Goal: Task Accomplishment & Management: Use online tool/utility

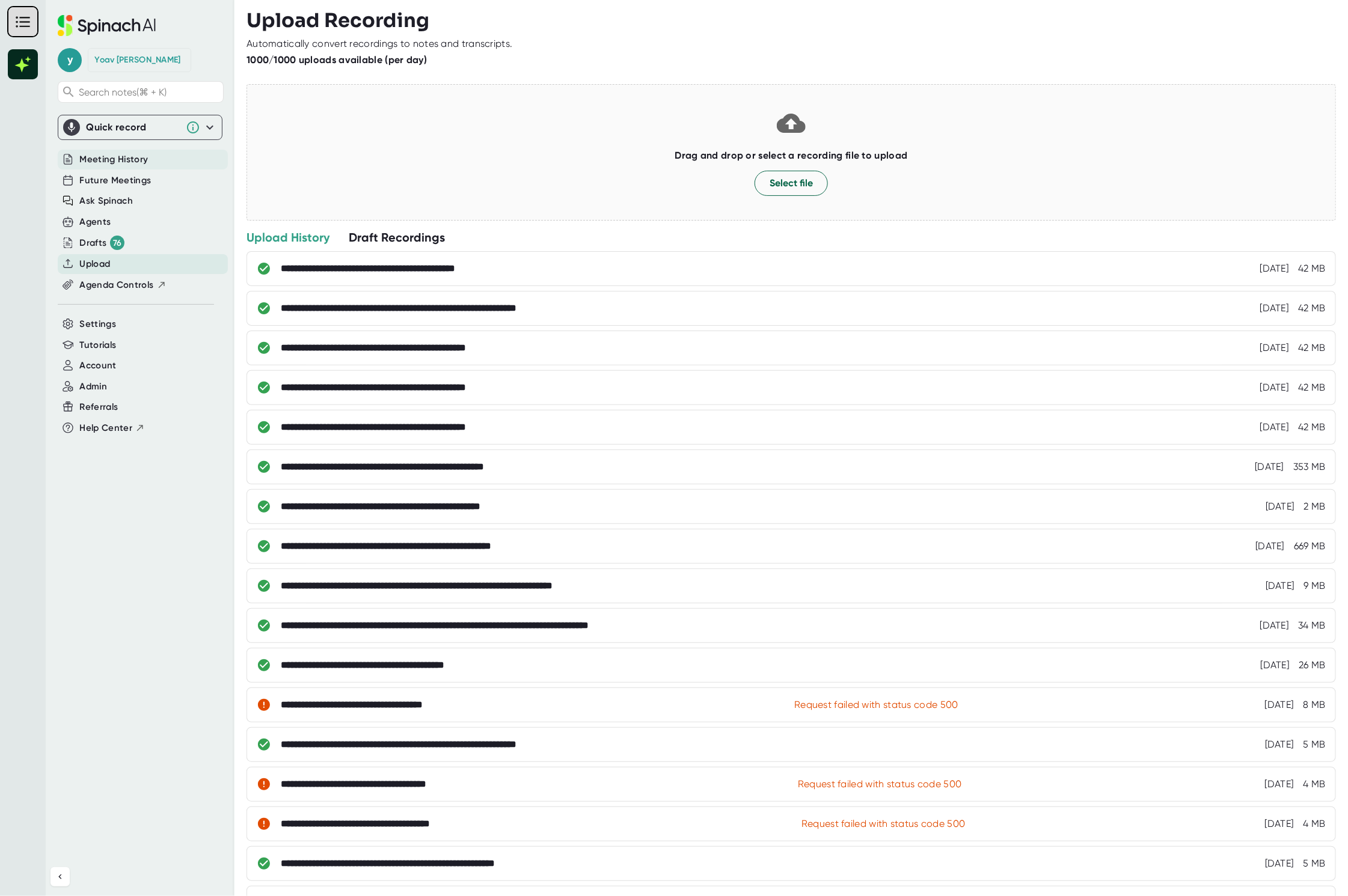
click at [144, 161] on span "Meeting History" at bounding box center [113, 160] width 68 height 14
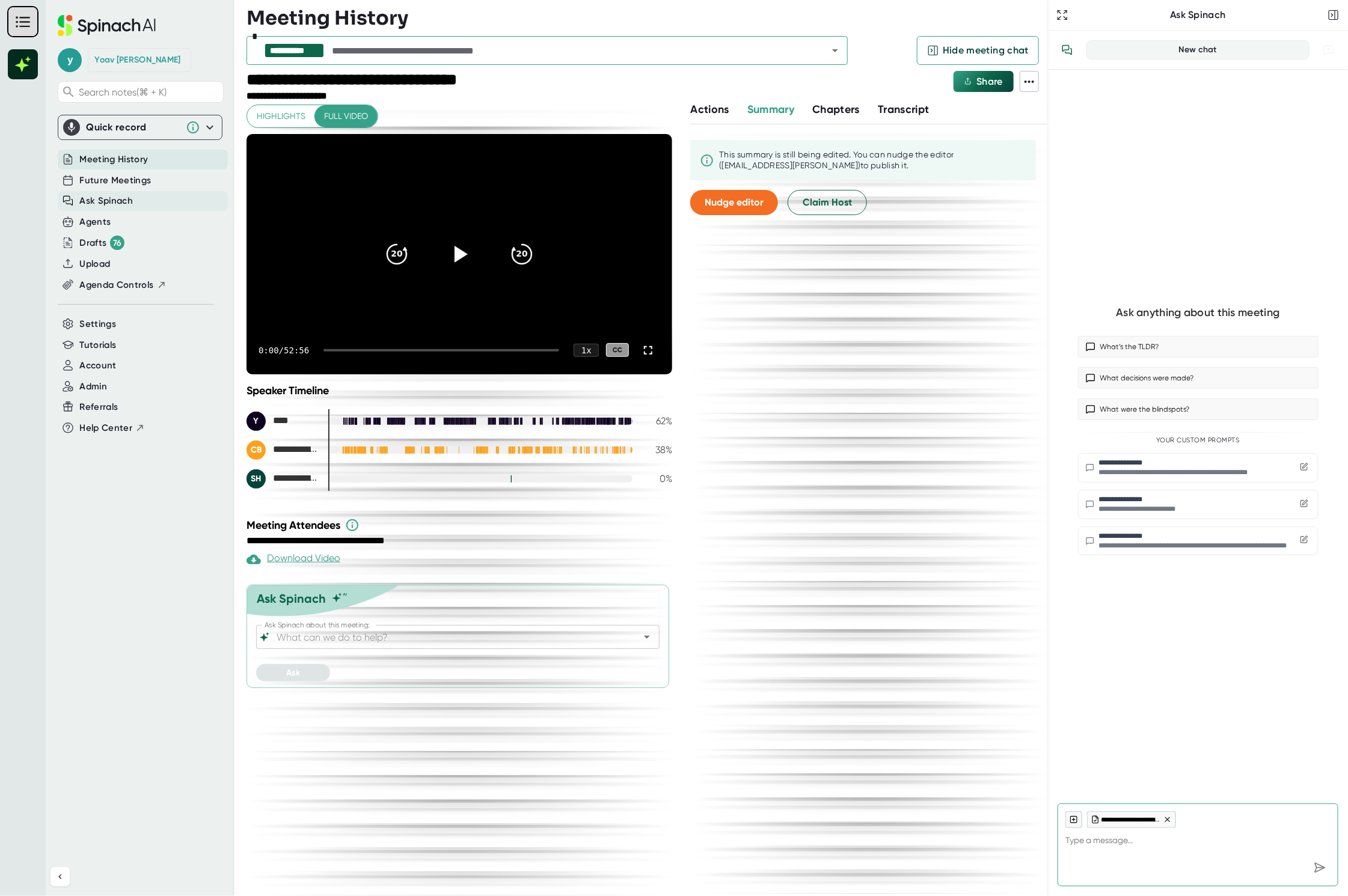
type textarea "x"
click at [155, 182] on div "Future Meetings" at bounding box center [143, 181] width 170 height 20
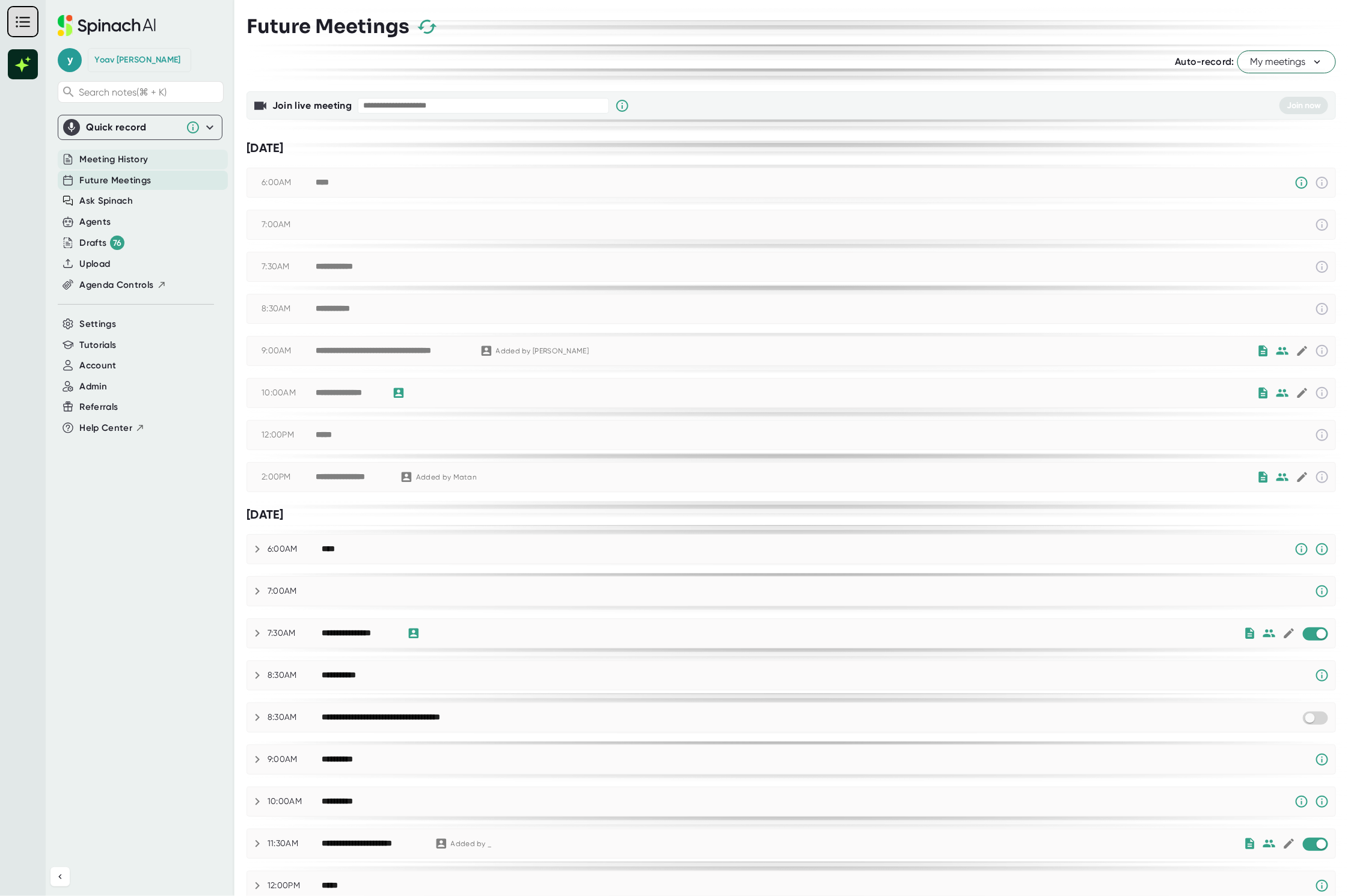
click at [112, 160] on span "Meeting History" at bounding box center [113, 160] width 68 height 14
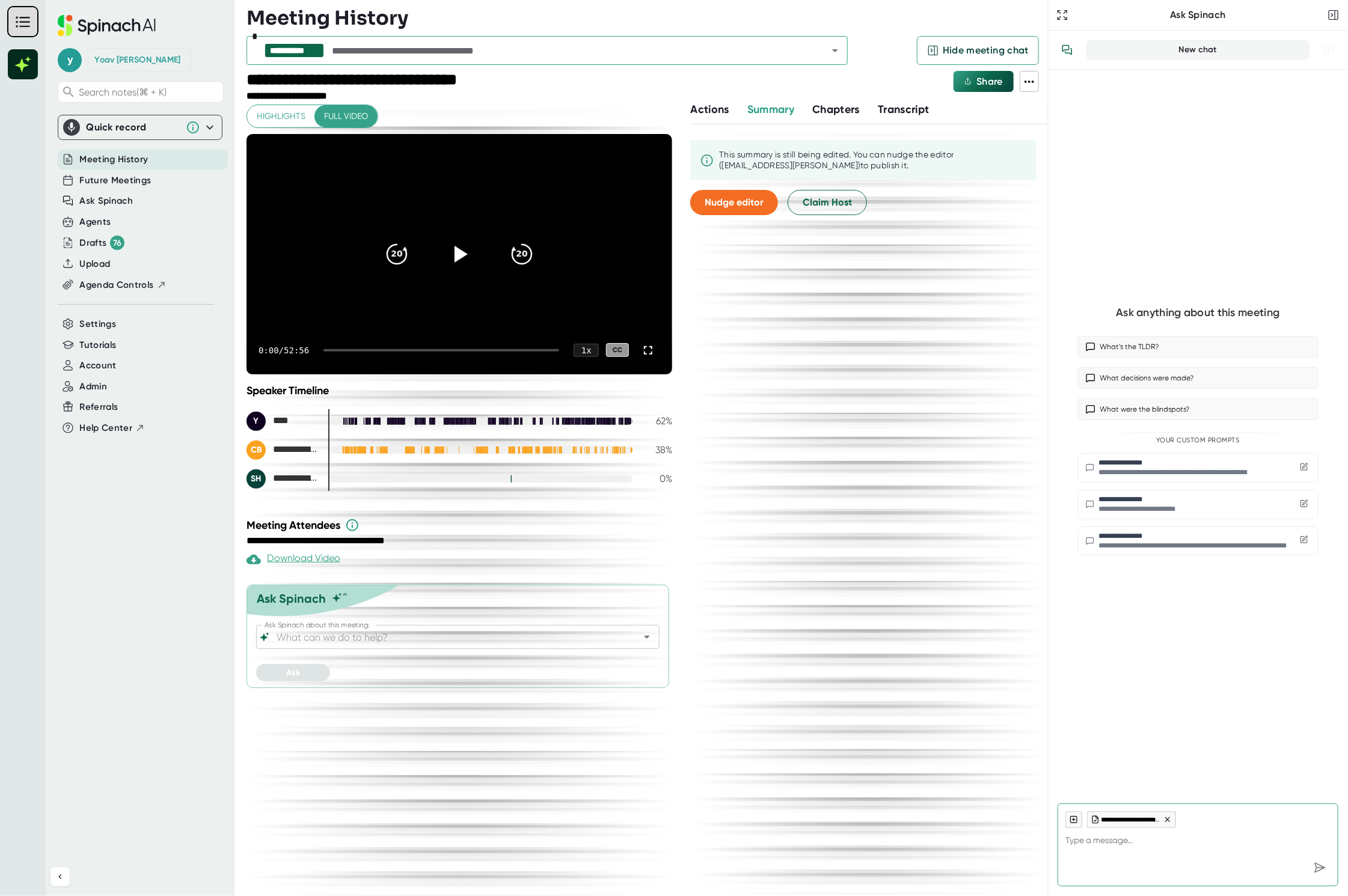
click at [506, 59] on input "text" at bounding box center [569, 51] width 479 height 17
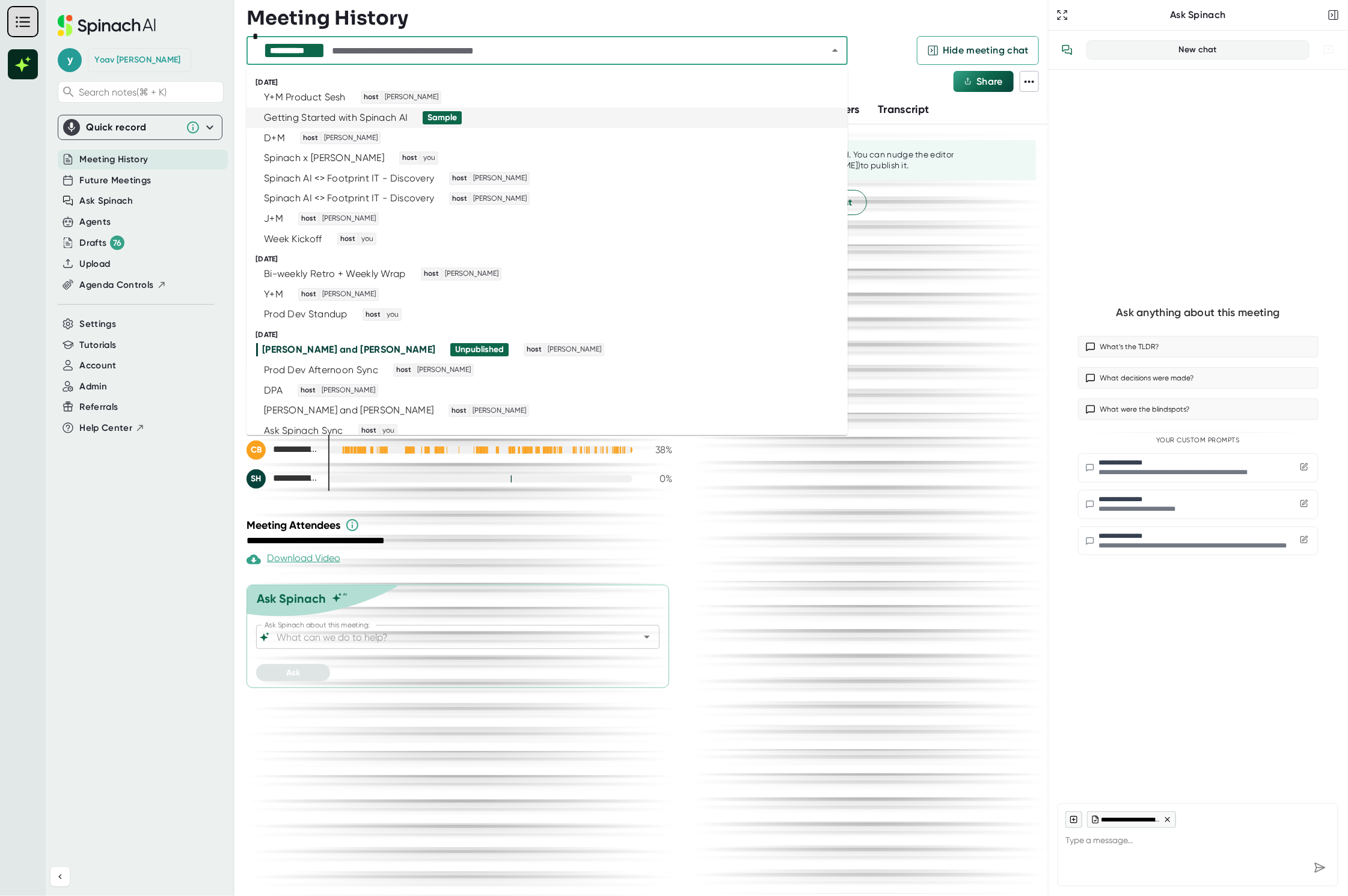
click at [443, 111] on div "Sample" at bounding box center [442, 118] width 39 height 13
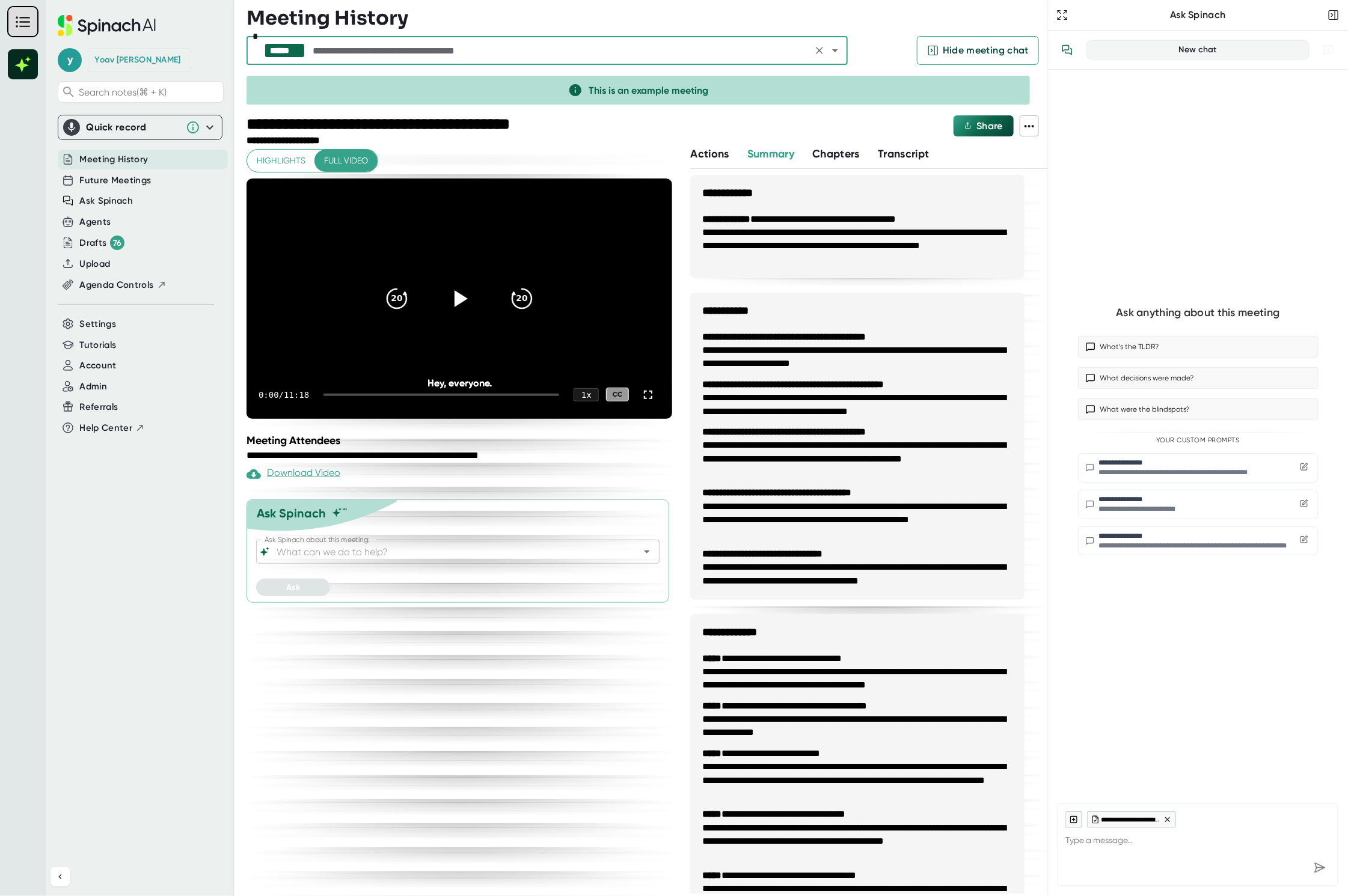
click at [320, 470] on div "Download Video" at bounding box center [293, 474] width 94 height 15
type textarea "x"
click at [1173, 92] on div "**********" at bounding box center [1198, 431] width 281 height 705
click at [93, 262] on span "Upload" at bounding box center [94, 264] width 31 height 14
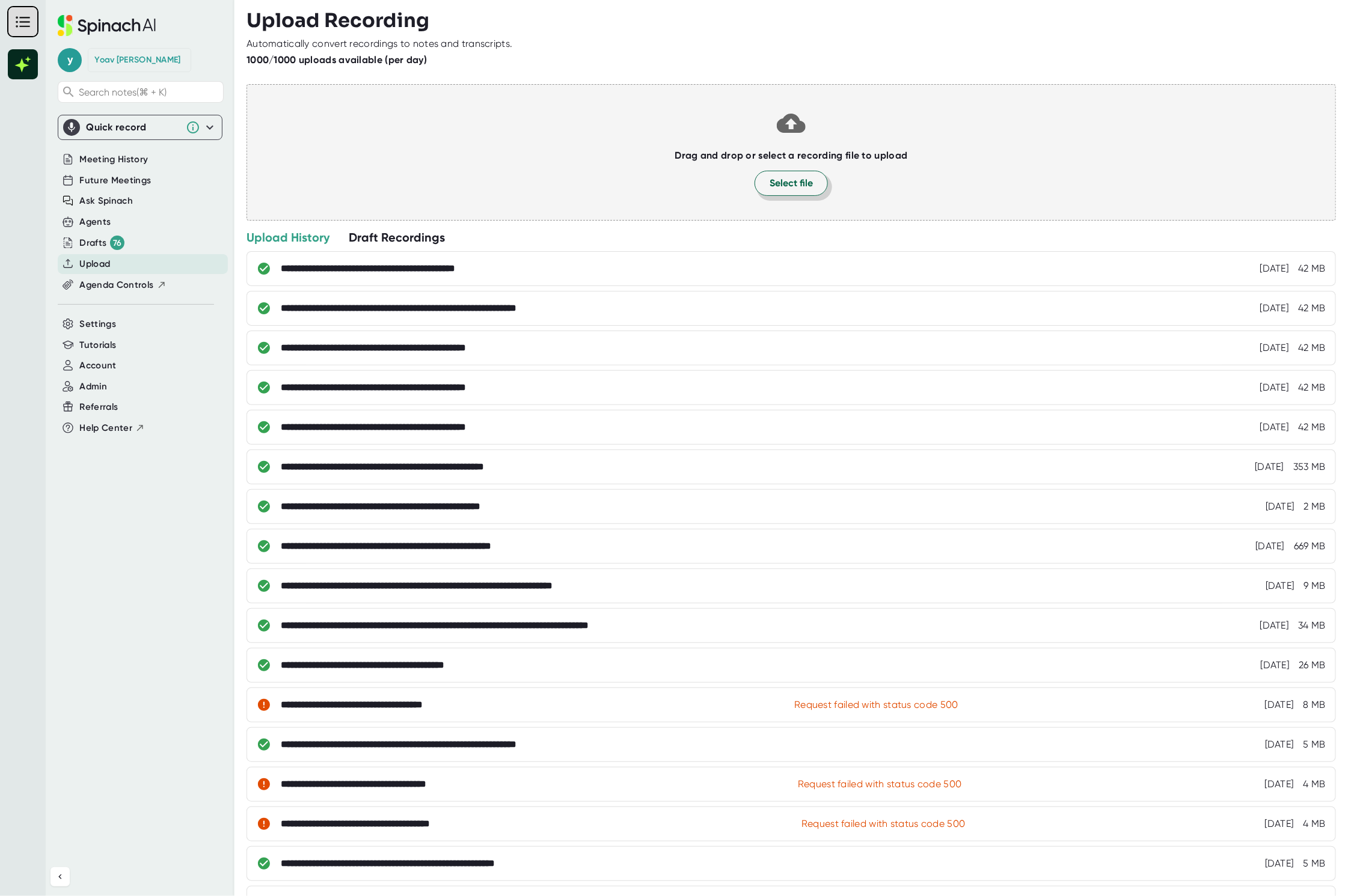
click at [806, 158] on div "Drag and drop or select a recording file to upload Select file" at bounding box center [791, 152] width 1089 height 137
click at [804, 173] on button "Select file" at bounding box center [791, 184] width 73 height 25
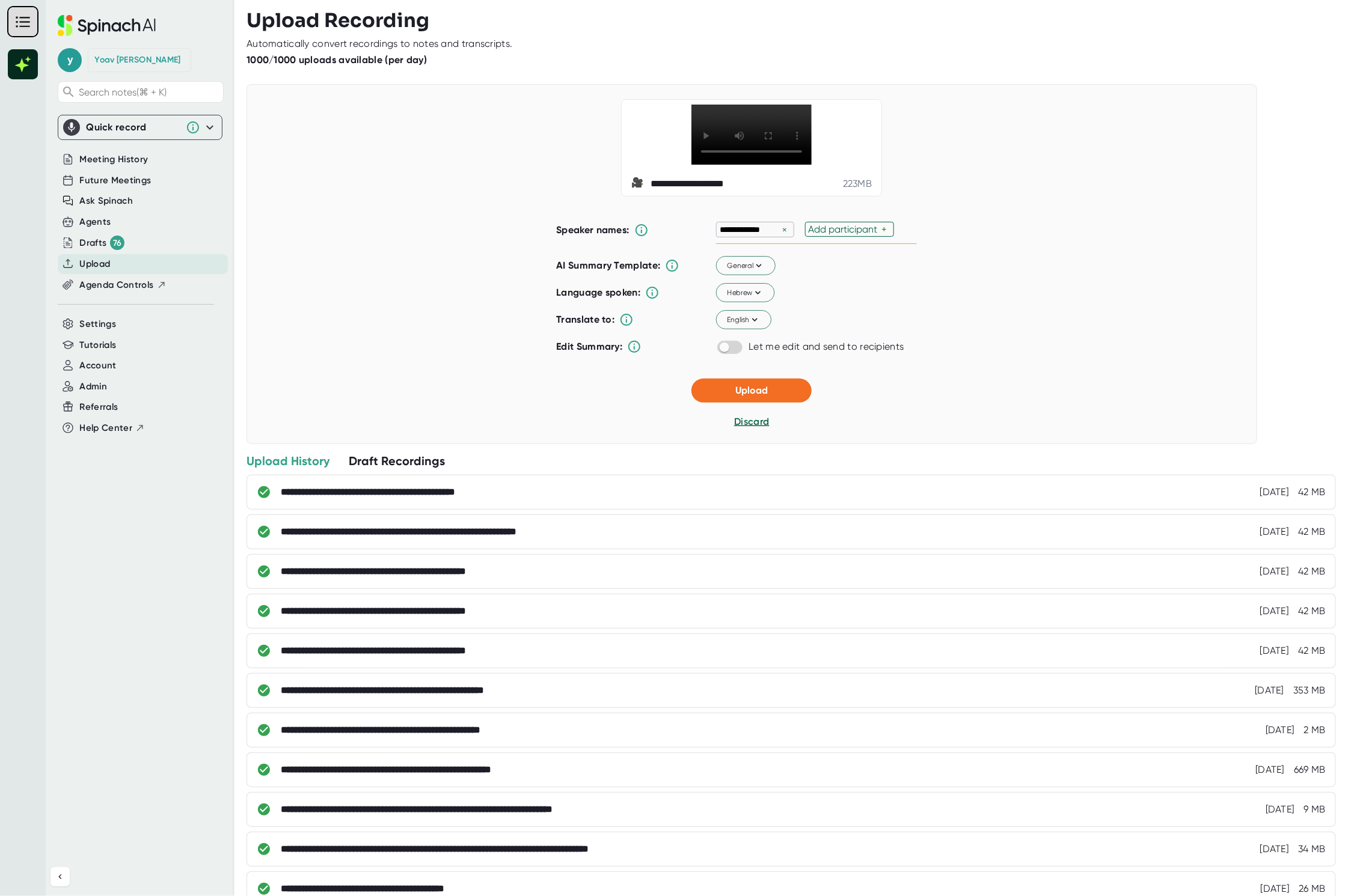
click at [850, 237] on div "Add participant +" at bounding box center [849, 229] width 89 height 15
click at [847, 235] on div "Add participant" at bounding box center [845, 229] width 73 height 11
type input "[PERSON_NAME]"
click at [718, 303] on button "Hebrew" at bounding box center [745, 294] width 59 height 19
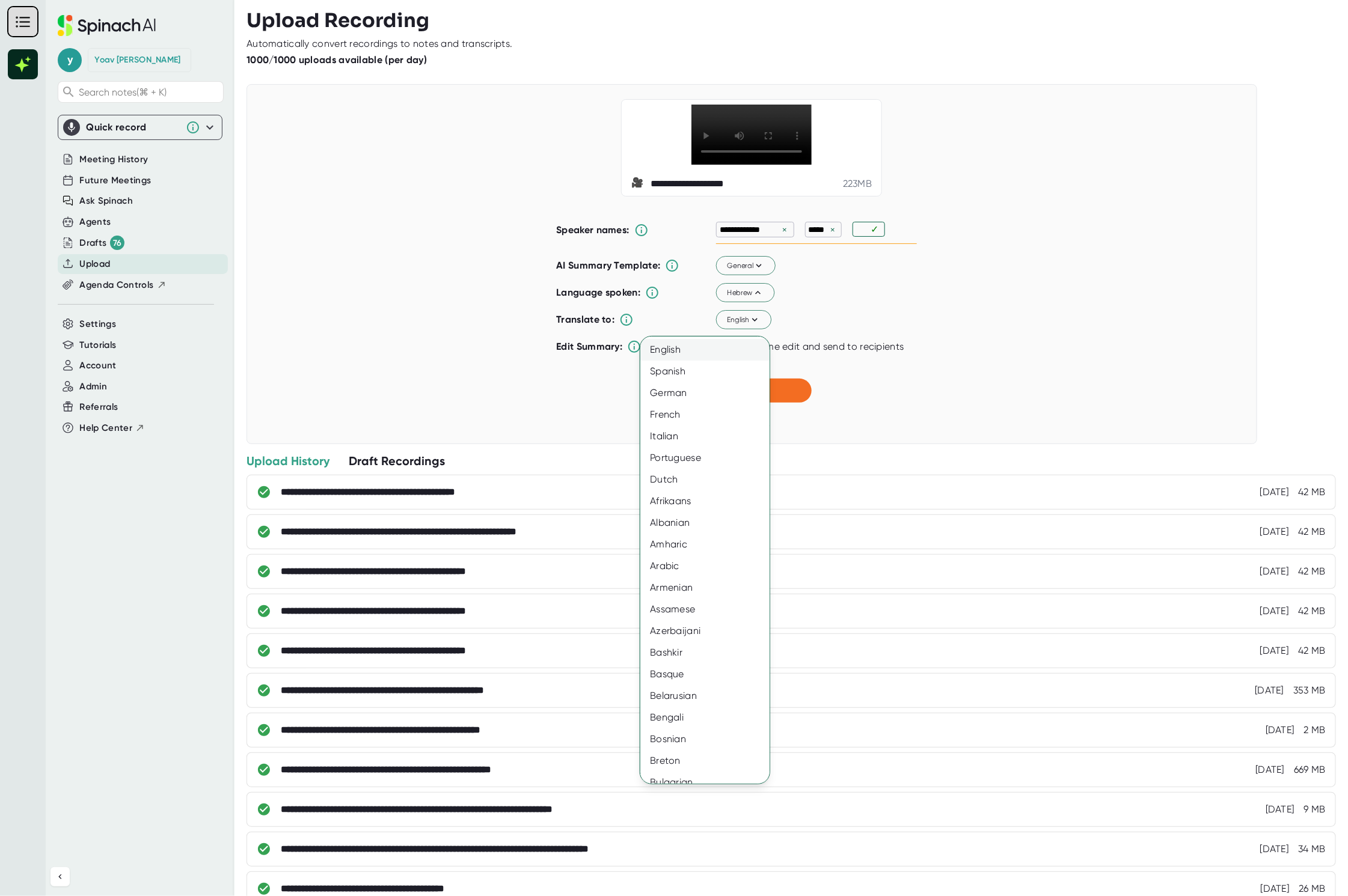
click at [723, 352] on div "English" at bounding box center [711, 350] width 141 height 22
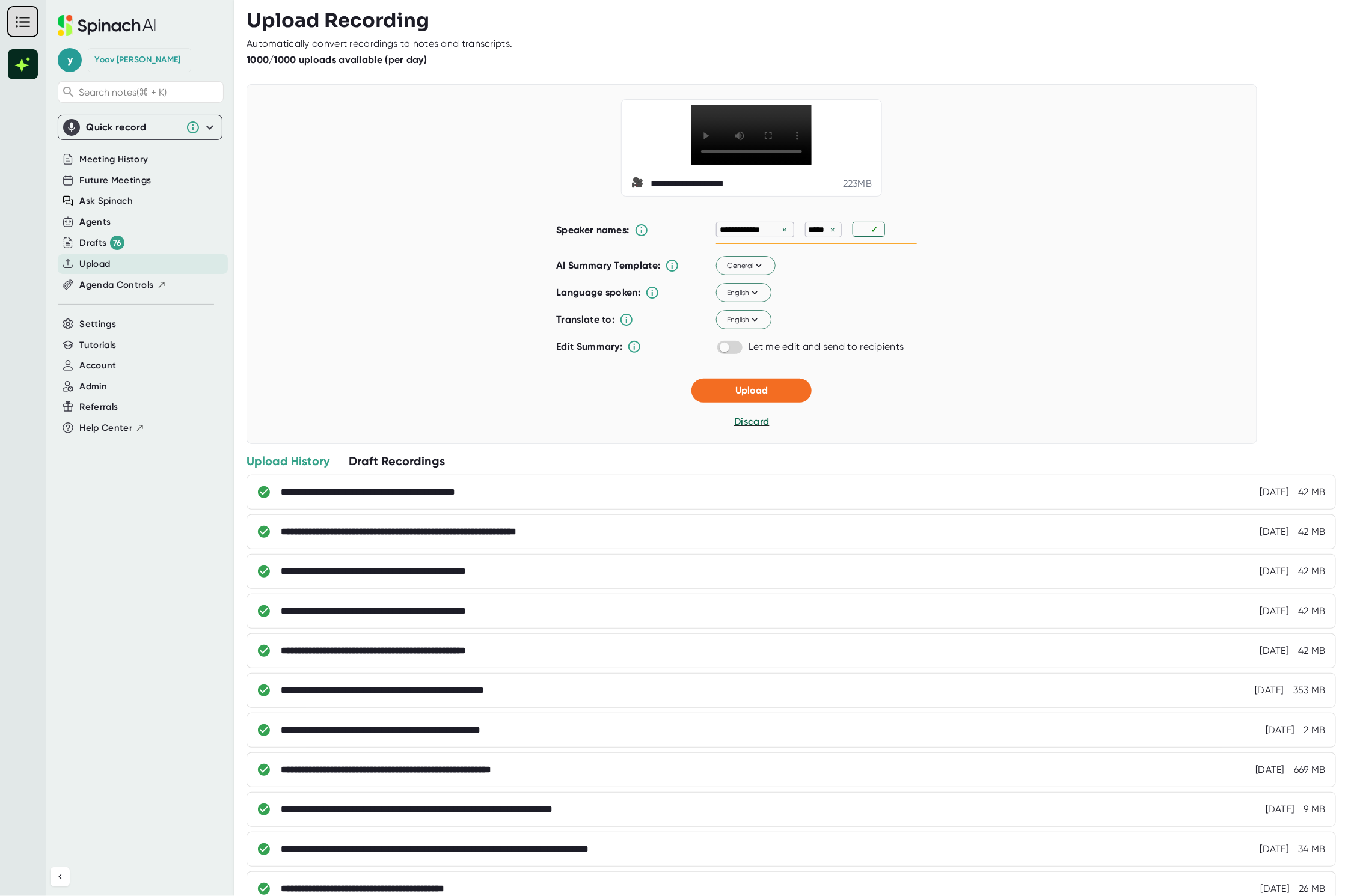
click at [898, 332] on div "English" at bounding box center [816, 320] width 201 height 25
click at [761, 396] on span "Upload" at bounding box center [752, 390] width 33 height 11
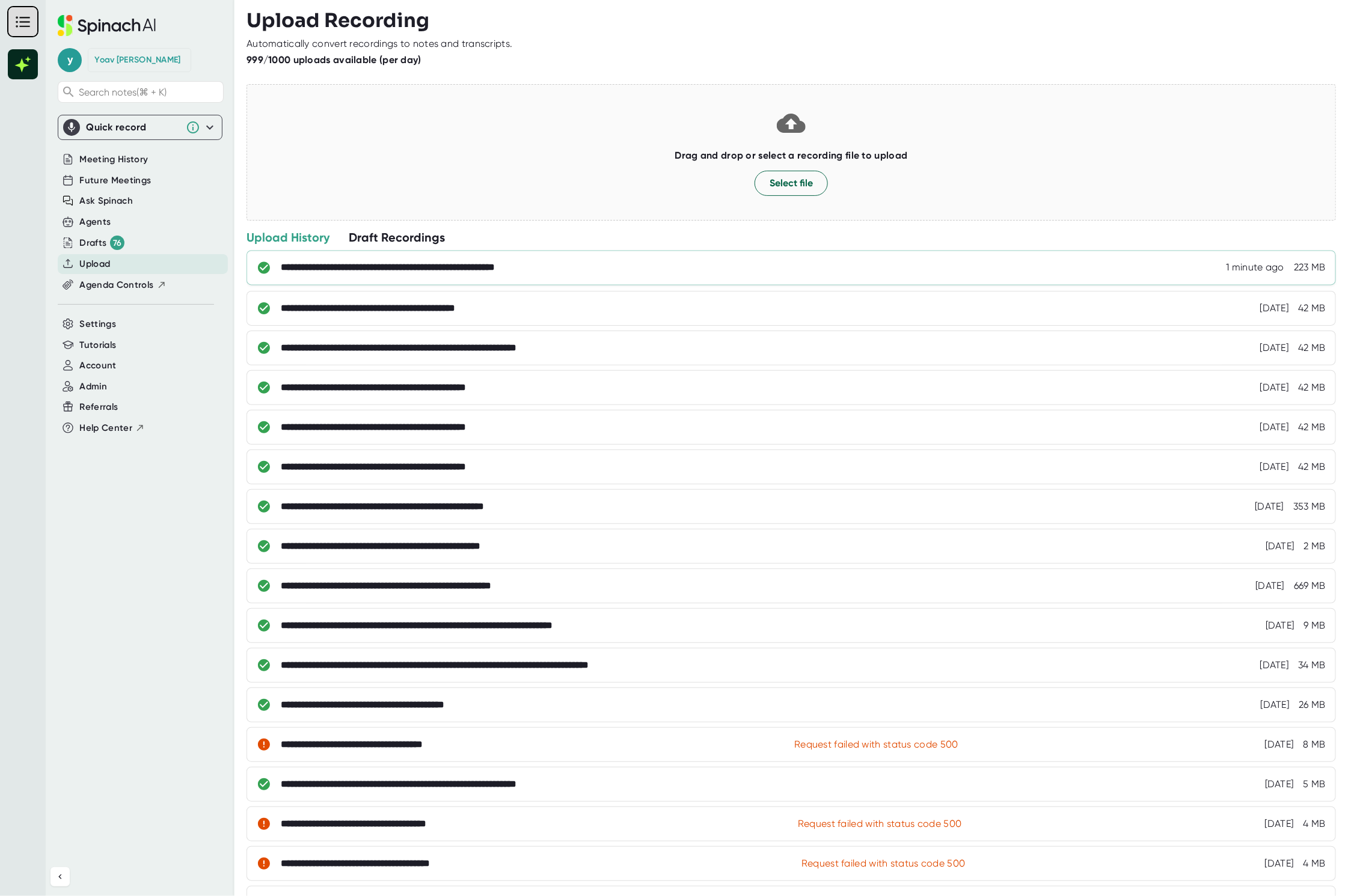
click at [561, 256] on div "**********" at bounding box center [791, 268] width 1089 height 35
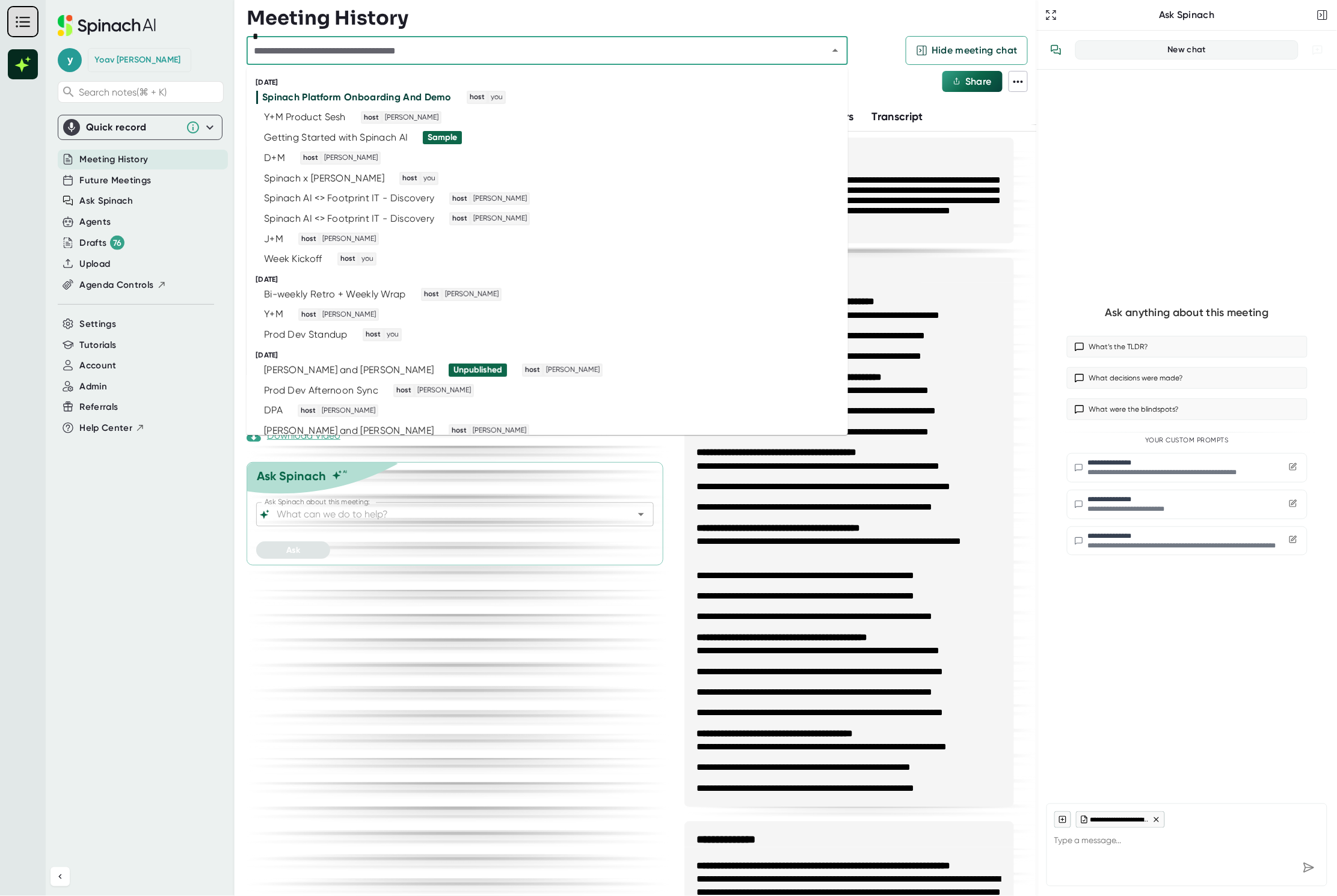
click at [413, 47] on input "text" at bounding box center [529, 51] width 558 height 17
click at [359, 141] on div "Getting Started with Spinach AI" at bounding box center [336, 138] width 144 height 12
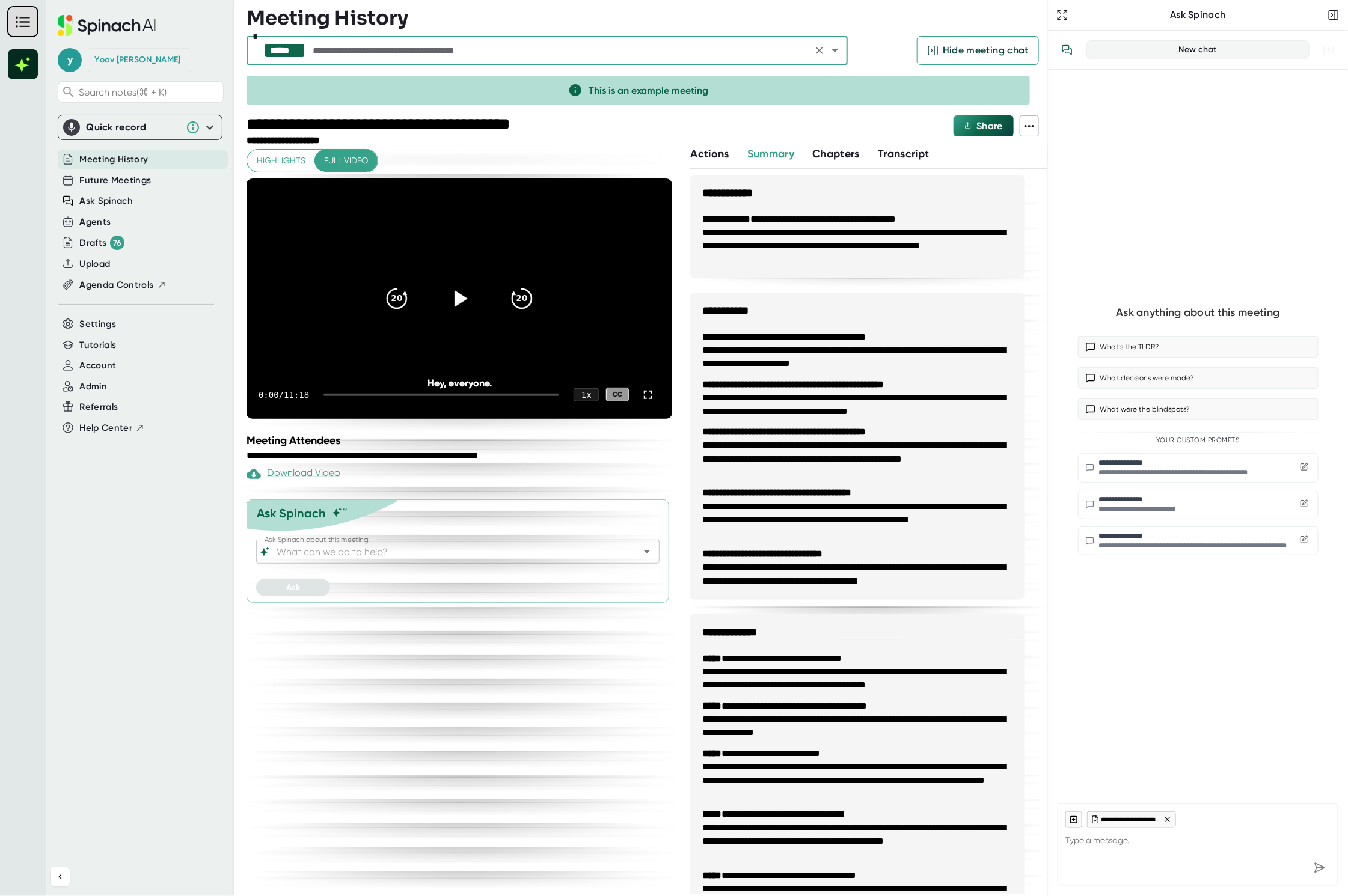
click at [920, 154] on span "Transcript" at bounding box center [904, 154] width 52 height 13
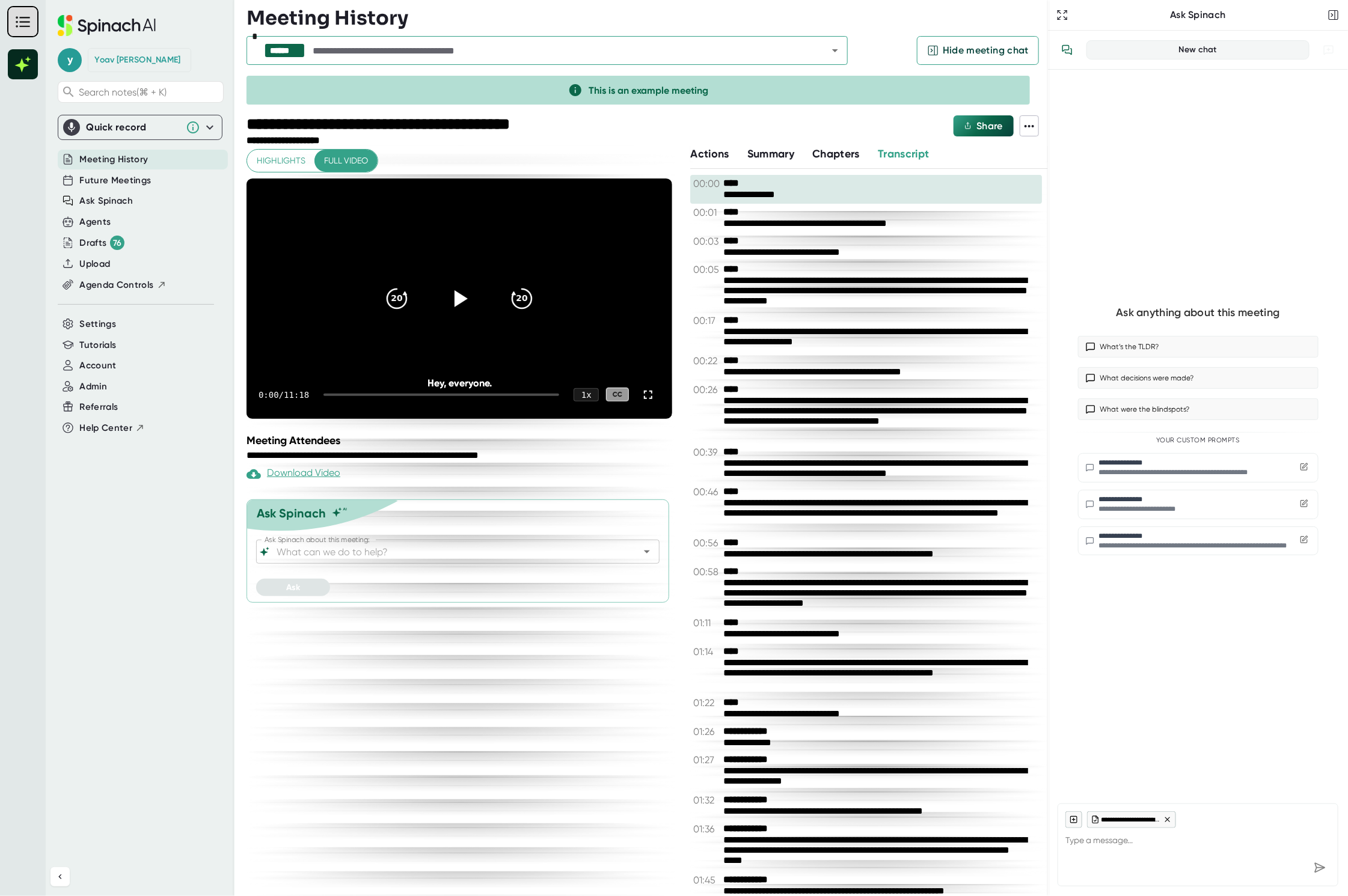
type textarea "x"
